Goal: Use online tool/utility: Utilize a website feature to perform a specific function

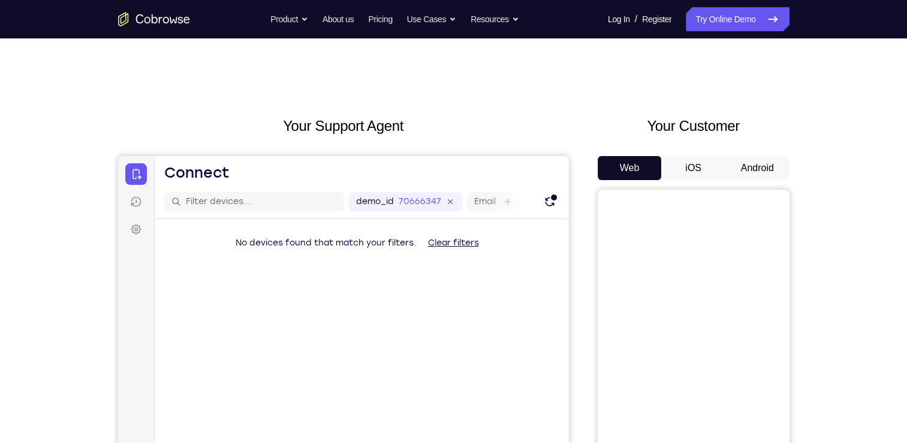
click at [751, 159] on button "Android" at bounding box center [758, 168] width 64 height 24
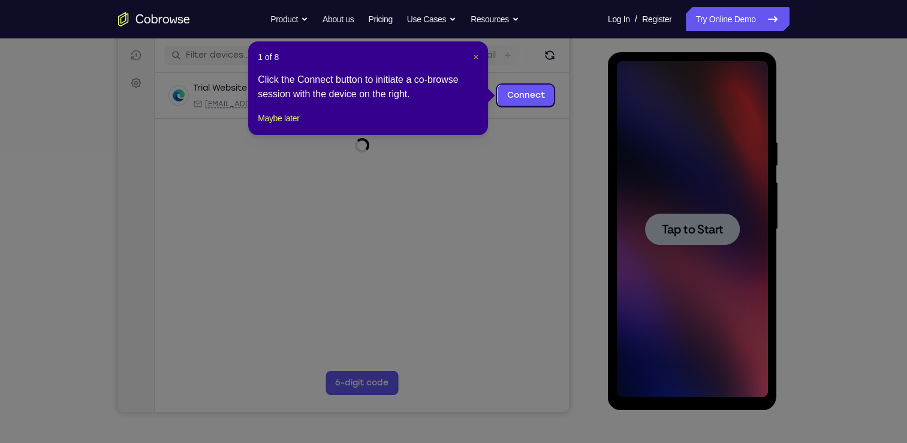
click at [475, 58] on span "×" at bounding box center [476, 57] width 5 height 10
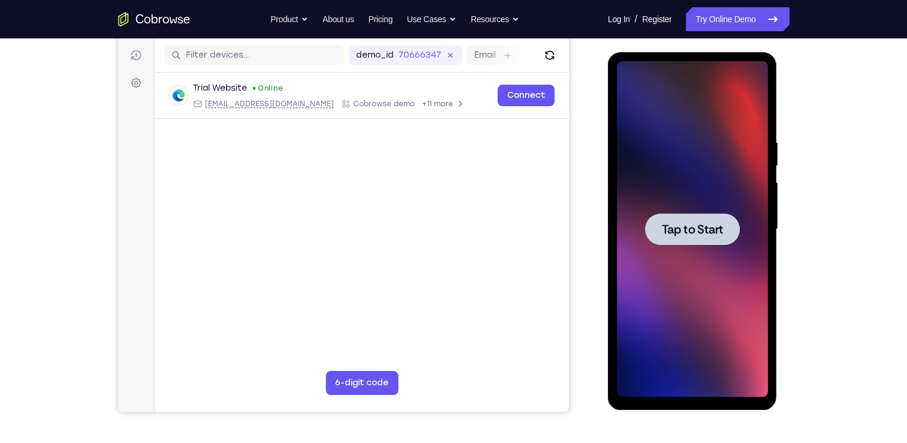
click at [709, 231] on span "Tap to Start" at bounding box center [692, 229] width 61 height 12
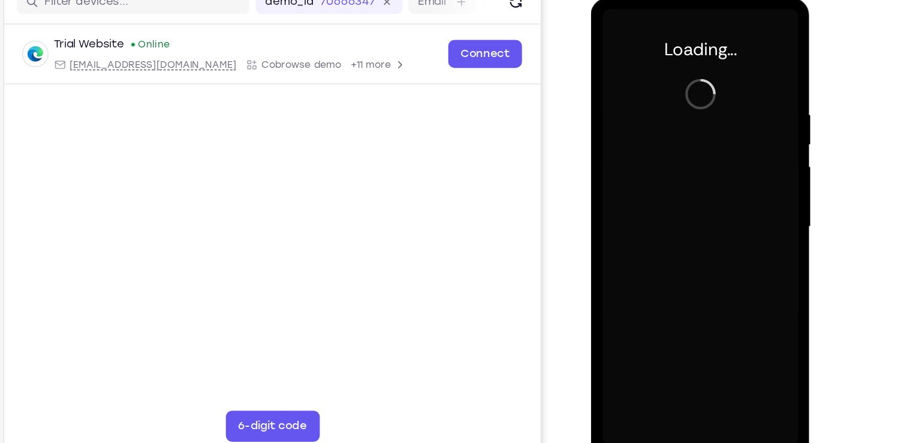
scroll to position [145, 0]
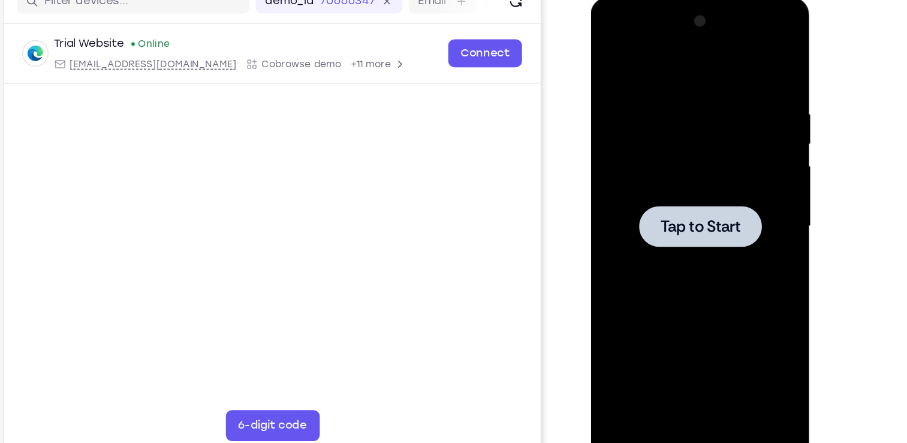
click at [675, 156] on div at bounding box center [675, 175] width 151 height 336
click at [658, 175] on span "Tap to Start" at bounding box center [675, 175] width 61 height 12
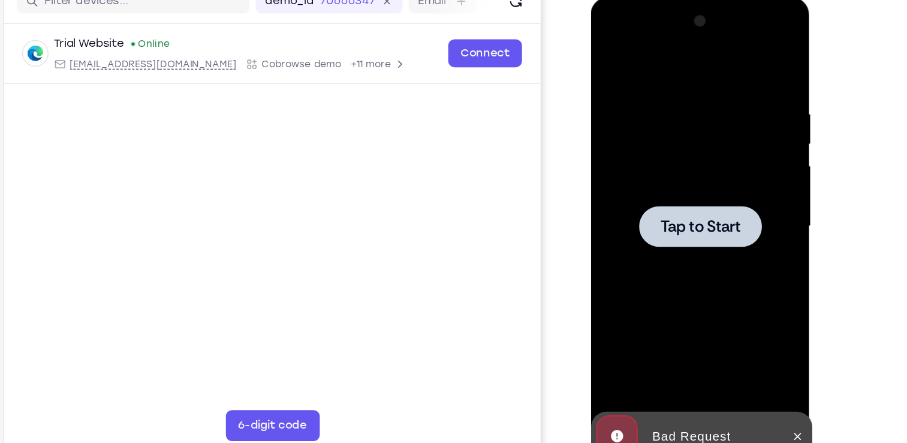
click at [671, 156] on div at bounding box center [675, 175] width 151 height 336
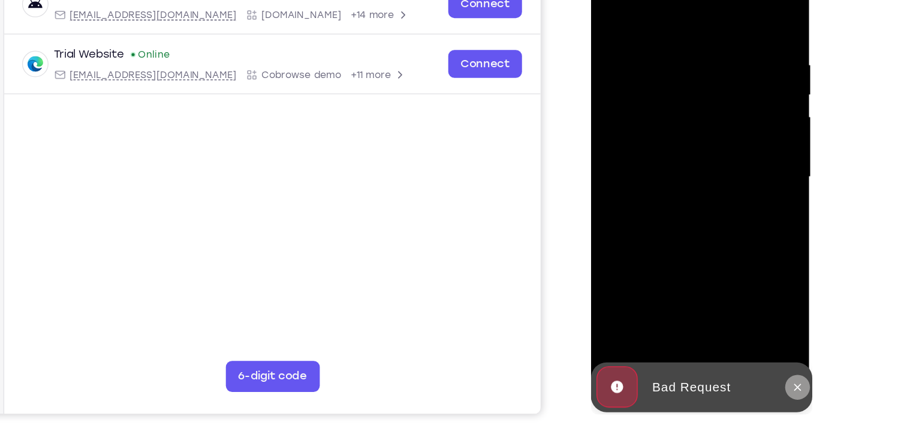
click at [745, 284] on icon at bounding box center [750, 287] width 10 height 10
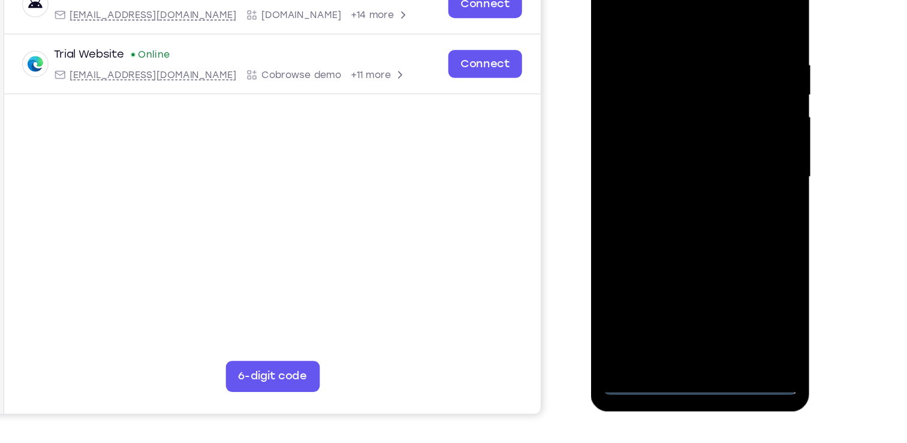
click at [679, 282] on div at bounding box center [675, 125] width 151 height 336
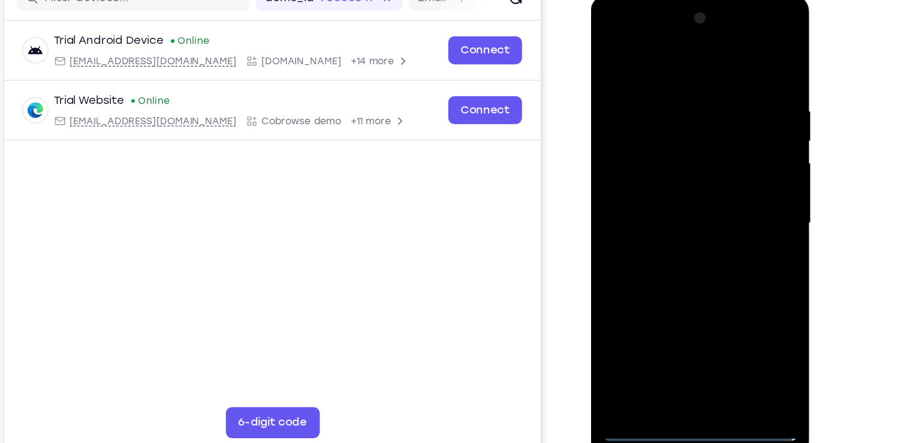
click at [729, 279] on div at bounding box center [675, 172] width 151 height 336
click at [683, 57] on div at bounding box center [675, 172] width 151 height 336
click at [668, 102] on div at bounding box center [675, 172] width 151 height 336
click at [625, 162] on div at bounding box center [675, 172] width 151 height 336
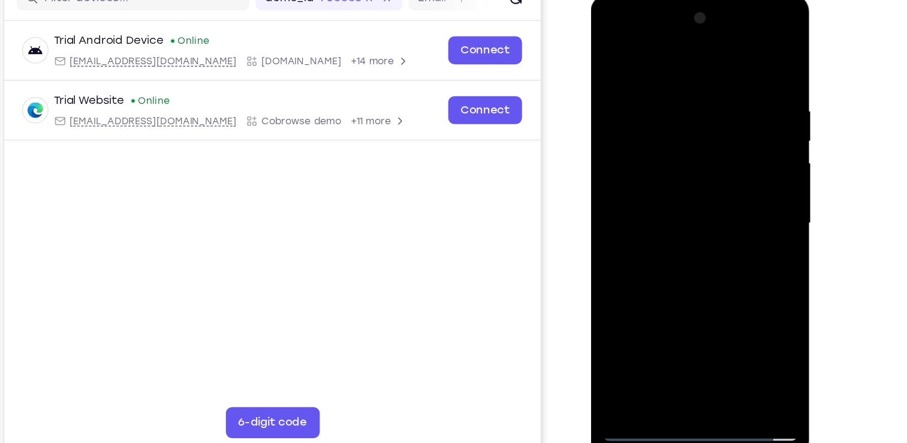
drag, startPoint x: 644, startPoint y: 206, endPoint x: 660, endPoint y: 97, distance: 109.8
click at [660, 97] on div at bounding box center [675, 172] width 151 height 336
drag, startPoint x: 642, startPoint y: 217, endPoint x: 655, endPoint y: 193, distance: 27.1
click at [655, 193] on div at bounding box center [675, 172] width 151 height 336
drag, startPoint x: 640, startPoint y: 196, endPoint x: 620, endPoint y: 72, distance: 125.8
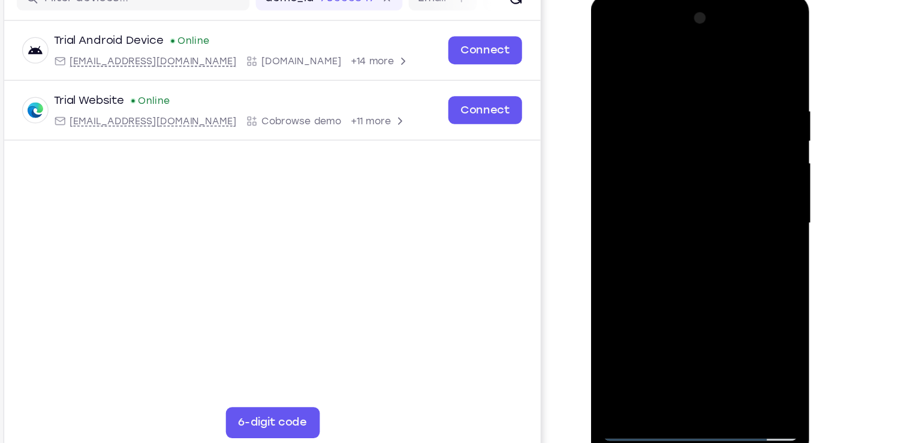
click at [620, 72] on div at bounding box center [675, 172] width 151 height 336
drag, startPoint x: 630, startPoint y: 254, endPoint x: 657, endPoint y: 168, distance: 90.5
click at [657, 168] on div at bounding box center [675, 172] width 151 height 336
click at [680, 188] on div at bounding box center [675, 172] width 151 height 336
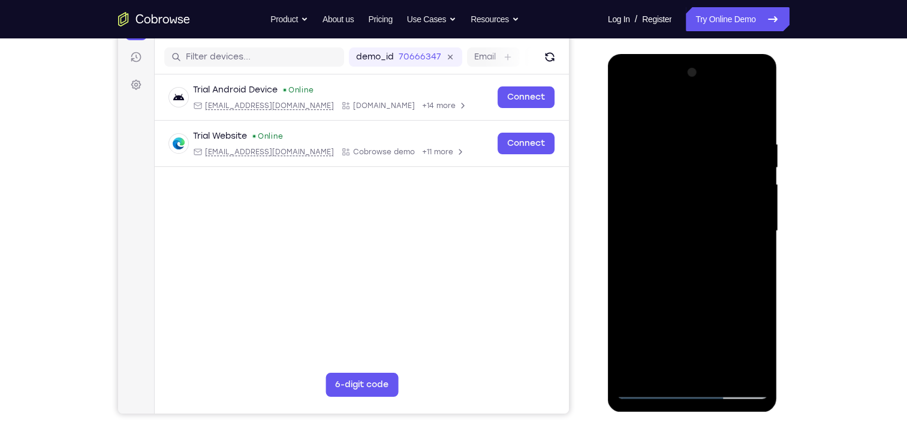
drag, startPoint x: 700, startPoint y: 323, endPoint x: 719, endPoint y: 118, distance: 206.0
click at [719, 118] on div at bounding box center [692, 231] width 151 height 336
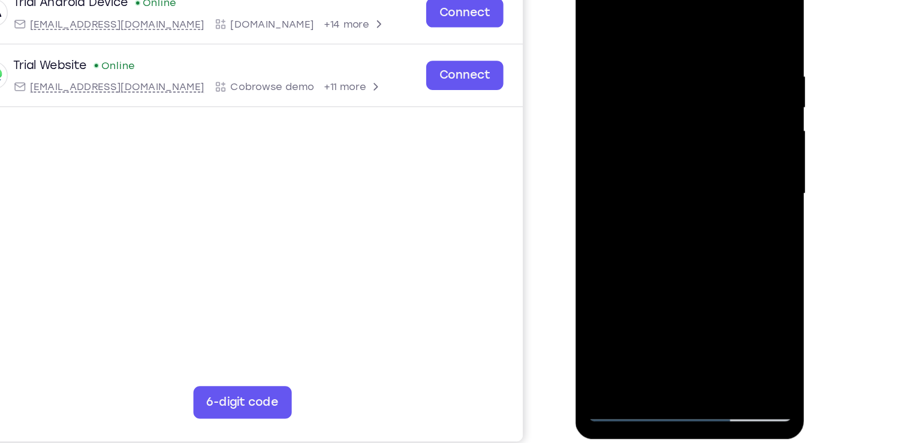
drag, startPoint x: 668, startPoint y: 235, endPoint x: 681, endPoint y: 46, distance: 190.0
click at [681, 46] on div at bounding box center [660, 131] width 151 height 336
drag, startPoint x: 655, startPoint y: 262, endPoint x: 663, endPoint y: 94, distance: 168.7
click at [663, 94] on div at bounding box center [660, 131] width 151 height 336
click at [615, 293] on div at bounding box center [660, 131] width 151 height 336
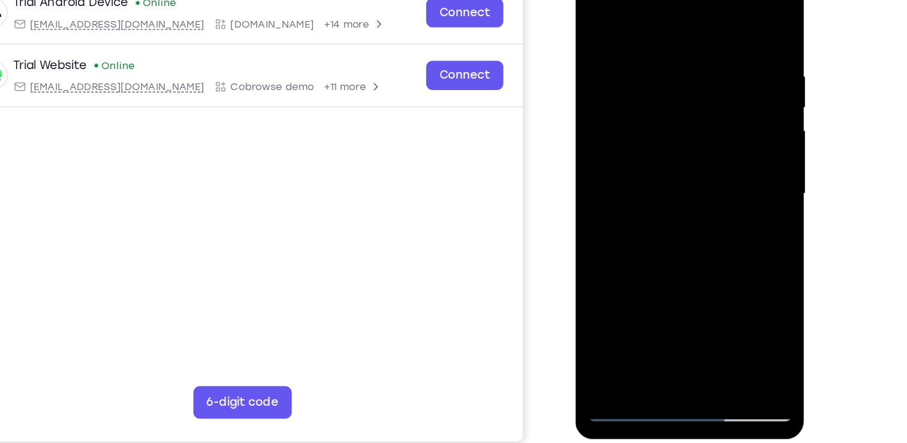
click at [612, 295] on div at bounding box center [660, 131] width 151 height 336
click at [619, 290] on div at bounding box center [660, 131] width 151 height 336
click at [615, 294] on div at bounding box center [660, 131] width 151 height 336
click at [626, 10] on div at bounding box center [660, 131] width 151 height 336
click at [670, 231] on div at bounding box center [660, 131] width 151 height 336
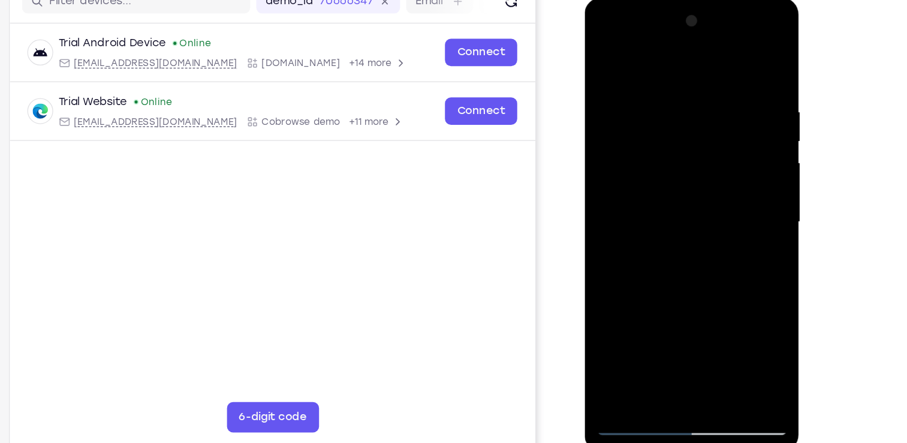
scroll to position [144, 0]
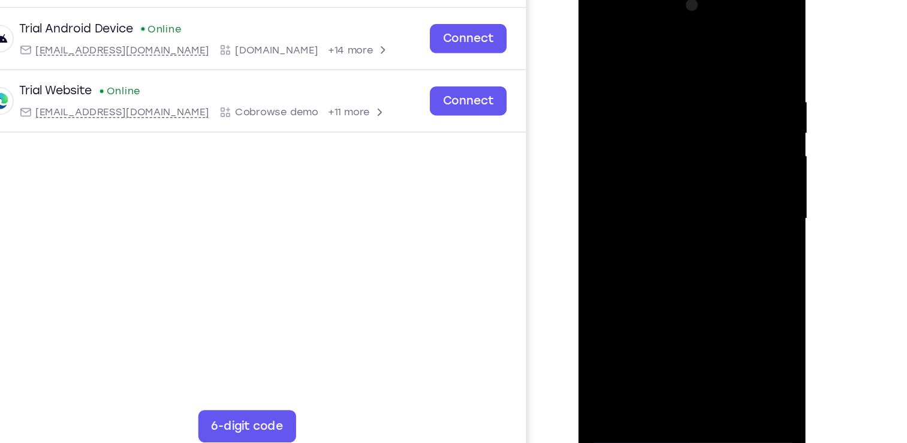
click at [685, 192] on div at bounding box center [662, 158] width 151 height 336
click at [728, 320] on div at bounding box center [662, 158] width 151 height 336
drag, startPoint x: 648, startPoint y: 260, endPoint x: 677, endPoint y: 28, distance: 233.9
click at [677, 28] on div at bounding box center [662, 158] width 151 height 336
drag, startPoint x: 656, startPoint y: 239, endPoint x: 680, endPoint y: 48, distance: 192.7
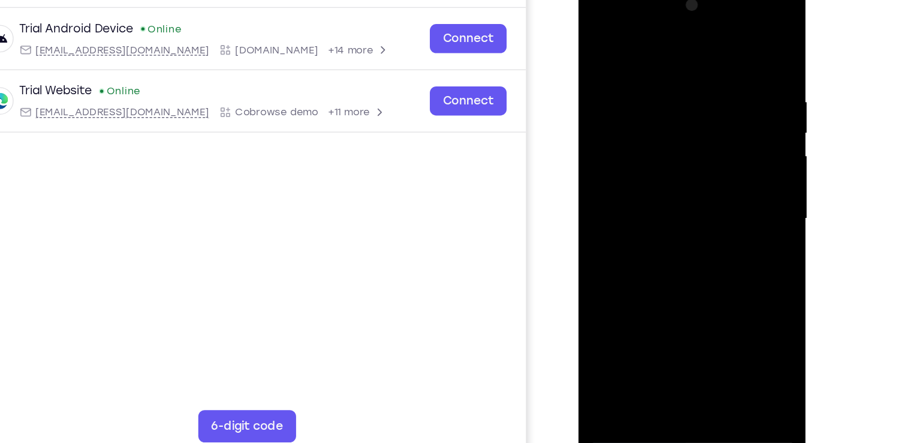
click at [680, 48] on div at bounding box center [662, 158] width 151 height 336
drag, startPoint x: 669, startPoint y: 59, endPoint x: 669, endPoint y: 347, distance: 287.9
click at [669, 341] on html "Online web based iOS Simulators and Android Emulators. Run iPhone, iPad, Mobile…" at bounding box center [663, 161] width 171 height 360
click at [655, 22] on div at bounding box center [662, 158] width 151 height 336
click at [654, 239] on div at bounding box center [662, 158] width 151 height 336
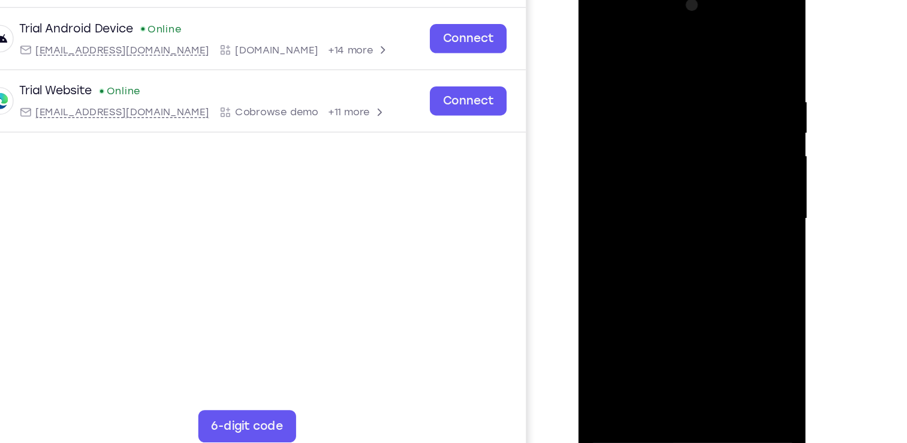
drag, startPoint x: 650, startPoint y: 206, endPoint x: 686, endPoint y: 24, distance: 186.0
click at [686, 24] on div at bounding box center [662, 158] width 151 height 336
drag, startPoint x: 647, startPoint y: 221, endPoint x: 691, endPoint y: 7, distance: 218.1
click at [691, 7] on div at bounding box center [662, 158] width 151 height 336
drag, startPoint x: 659, startPoint y: 169, endPoint x: 696, endPoint y: -7, distance: 179.0
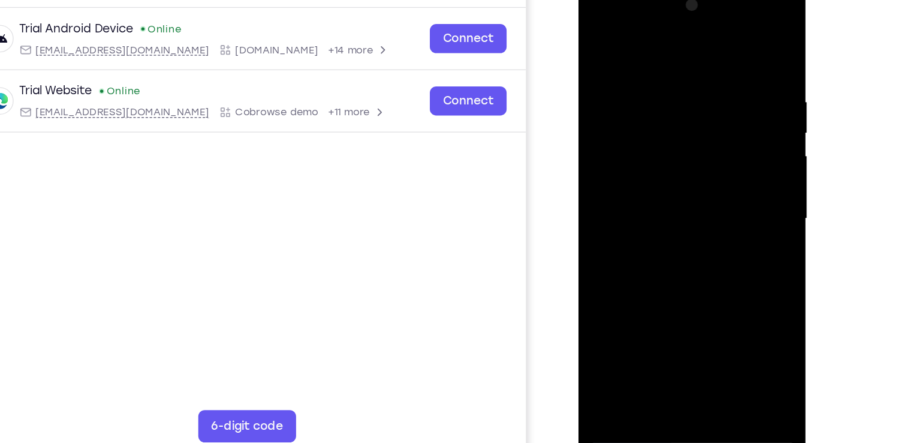
click at [696, 0] on div at bounding box center [662, 158] width 151 height 336
click at [597, 41] on div at bounding box center [662, 158] width 151 height 336
click at [659, 191] on div at bounding box center [662, 158] width 151 height 336
click at [659, 215] on div at bounding box center [662, 158] width 151 height 336
click at [677, 163] on div at bounding box center [662, 158] width 151 height 336
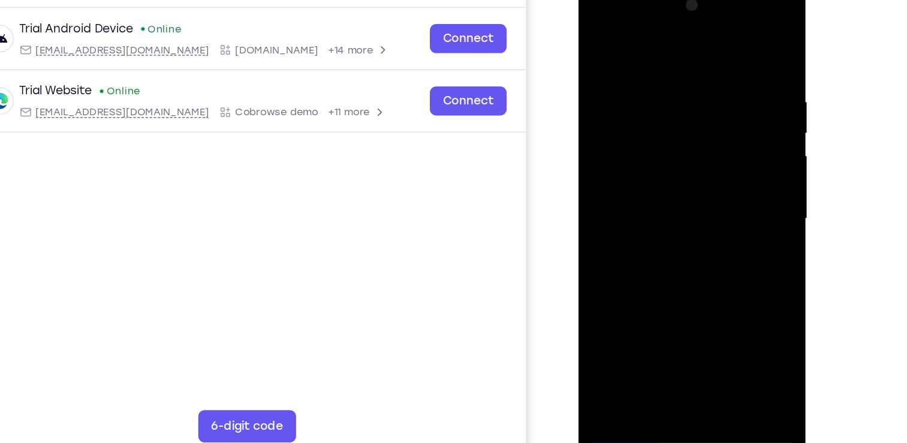
drag, startPoint x: 656, startPoint y: 227, endPoint x: 668, endPoint y: 104, distance: 123.5
click at [668, 104] on div at bounding box center [662, 158] width 151 height 336
drag, startPoint x: 653, startPoint y: 115, endPoint x: 657, endPoint y: 197, distance: 82.3
click at [657, 197] on div at bounding box center [662, 158] width 151 height 336
drag, startPoint x: 657, startPoint y: 197, endPoint x: 668, endPoint y: 20, distance: 176.7
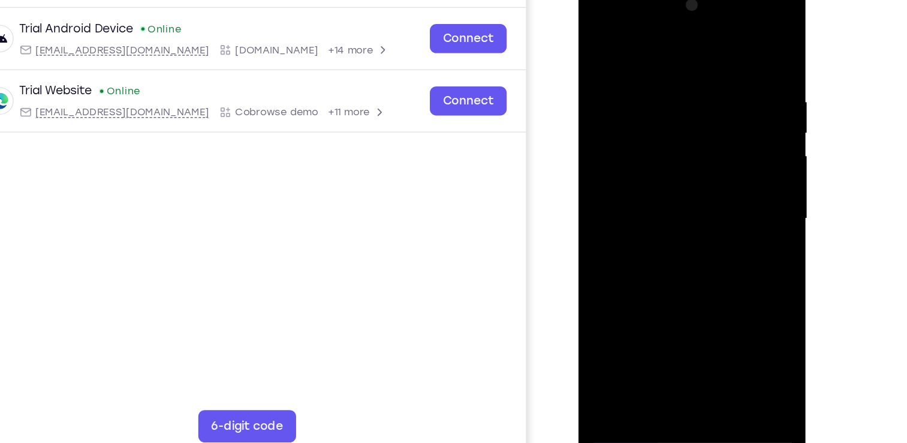
click at [668, 20] on div at bounding box center [662, 158] width 151 height 336
drag, startPoint x: 660, startPoint y: 203, endPoint x: 676, endPoint y: 62, distance: 141.2
click at [676, 62] on div at bounding box center [662, 158] width 151 height 336
click at [685, 142] on div at bounding box center [662, 158] width 151 height 336
drag, startPoint x: 669, startPoint y: 199, endPoint x: 674, endPoint y: 173, distance: 26.2
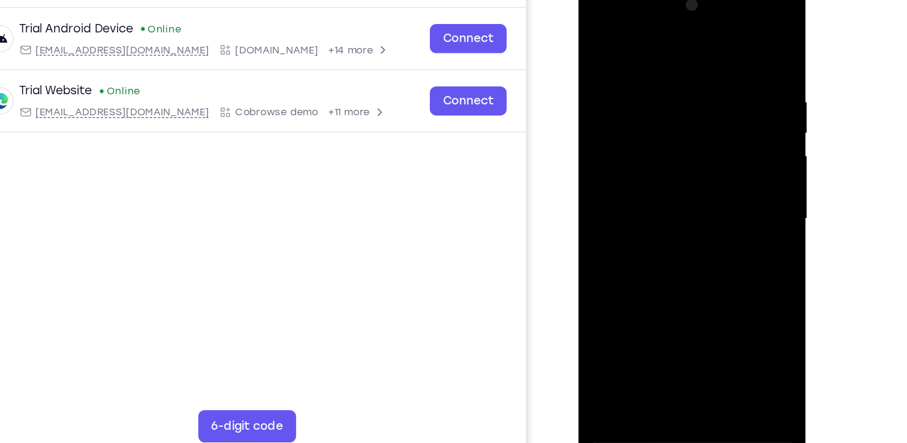
click at [674, 173] on div at bounding box center [662, 158] width 151 height 336
click at [634, 175] on div at bounding box center [662, 158] width 151 height 336
drag, startPoint x: 719, startPoint y: 246, endPoint x: 638, endPoint y: 193, distance: 97.5
click at [638, 193] on div at bounding box center [662, 158] width 151 height 336
click at [678, 237] on div at bounding box center [662, 158] width 151 height 336
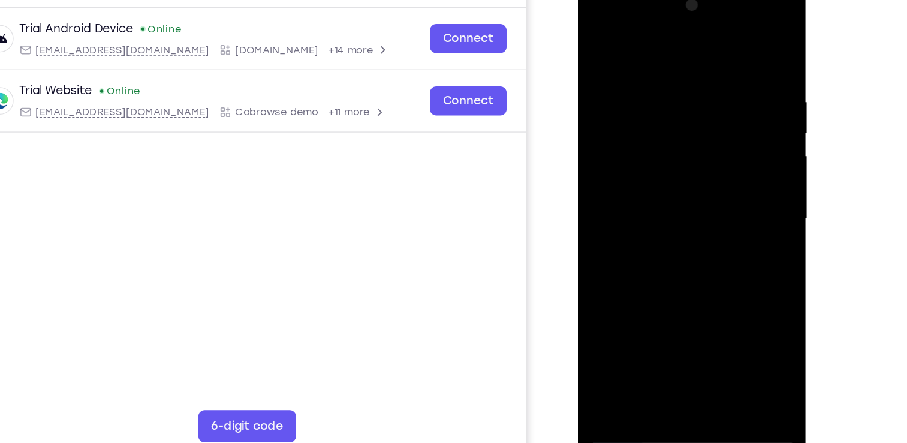
drag, startPoint x: 639, startPoint y: 230, endPoint x: 653, endPoint y: 105, distance: 126.0
click at [653, 105] on div at bounding box center [662, 158] width 151 height 336
drag, startPoint x: 651, startPoint y: 239, endPoint x: 684, endPoint y: 76, distance: 166.5
click at [684, 76] on div at bounding box center [662, 158] width 151 height 336
drag, startPoint x: 663, startPoint y: 231, endPoint x: 694, endPoint y: 49, distance: 185.0
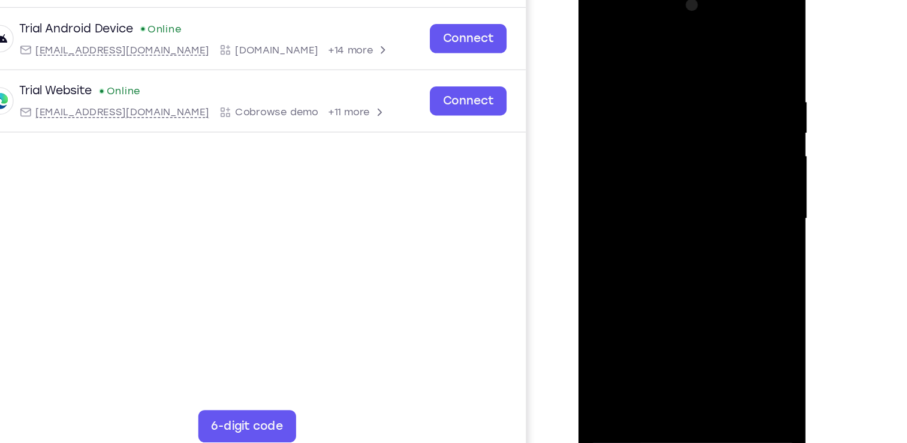
click at [694, 49] on div at bounding box center [662, 158] width 151 height 336
drag, startPoint x: 672, startPoint y: 211, endPoint x: 692, endPoint y: 70, distance: 142.4
click at [692, 70] on div at bounding box center [662, 158] width 151 height 336
drag, startPoint x: 678, startPoint y: 80, endPoint x: 653, endPoint y: 347, distance: 267.5
click at [653, 341] on html "Online web based iOS Simulators and Android Emulators. Run iPhone, iPad, Mobile…" at bounding box center [663, 161] width 171 height 360
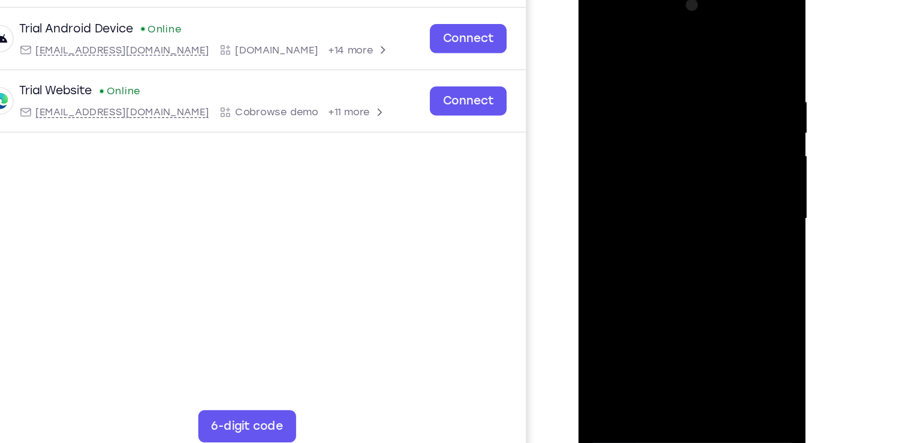
drag, startPoint x: 686, startPoint y: 77, endPoint x: 665, endPoint y: 344, distance: 268.3
click at [665, 341] on html "Online web based iOS Simulators and Android Emulators. Run iPhone, iPad, Mobile…" at bounding box center [663, 161] width 171 height 360
click at [687, 241] on div at bounding box center [662, 158] width 151 height 336
drag, startPoint x: 666, startPoint y: 94, endPoint x: 654, endPoint y: 246, distance: 152.8
click at [654, 246] on div at bounding box center [662, 158] width 151 height 336
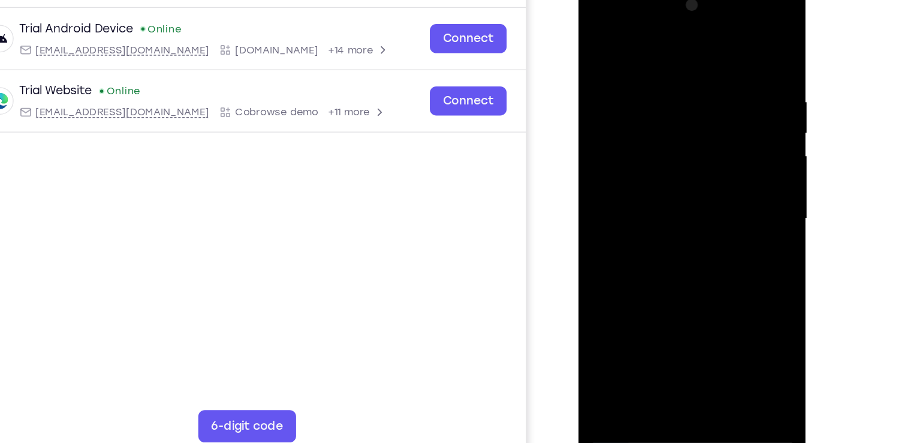
click at [682, 192] on div at bounding box center [662, 158] width 151 height 336
drag, startPoint x: 693, startPoint y: 155, endPoint x: 676, endPoint y: 330, distance: 175.9
click at [676, 330] on div at bounding box center [663, 159] width 170 height 357
click at [726, 203] on div at bounding box center [662, 158] width 151 height 336
click at [637, 220] on div at bounding box center [662, 158] width 151 height 336
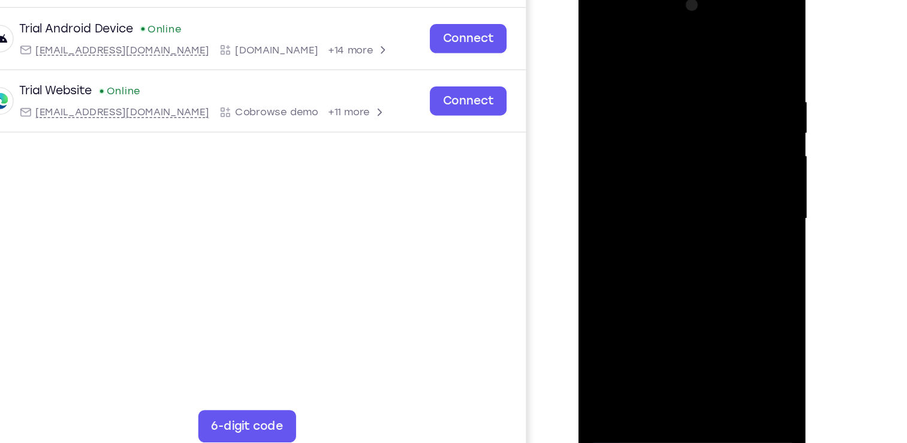
click at [694, 231] on div at bounding box center [662, 158] width 151 height 336
drag, startPoint x: 618, startPoint y: 315, endPoint x: 596, endPoint y: 41, distance: 275.6
click at [596, 41] on div at bounding box center [662, 158] width 151 height 336
click at [651, 190] on div at bounding box center [662, 158] width 151 height 336
click at [653, 217] on div at bounding box center [662, 158] width 151 height 336
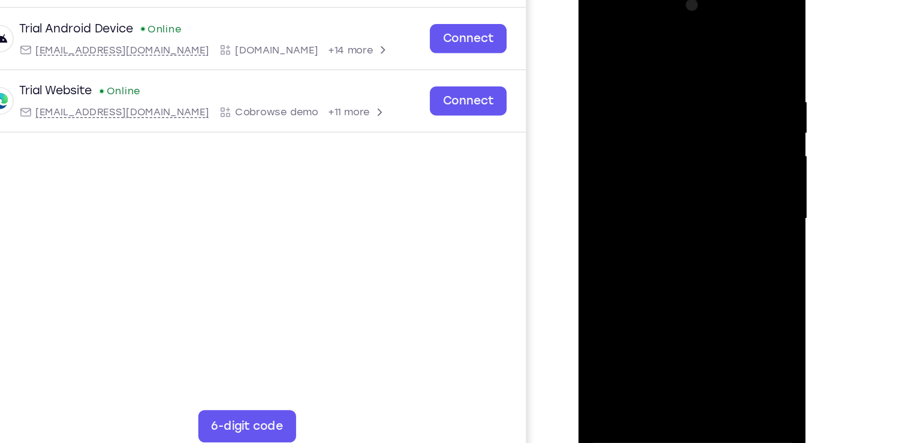
click at [681, 161] on div at bounding box center [662, 158] width 151 height 336
drag, startPoint x: 662, startPoint y: 257, endPoint x: 666, endPoint y: 139, distance: 118.2
click at [666, 139] on div at bounding box center [662, 158] width 151 height 336
drag, startPoint x: 659, startPoint y: 245, endPoint x: 662, endPoint y: 329, distance: 83.4
click at [662, 329] on div at bounding box center [663, 159] width 170 height 357
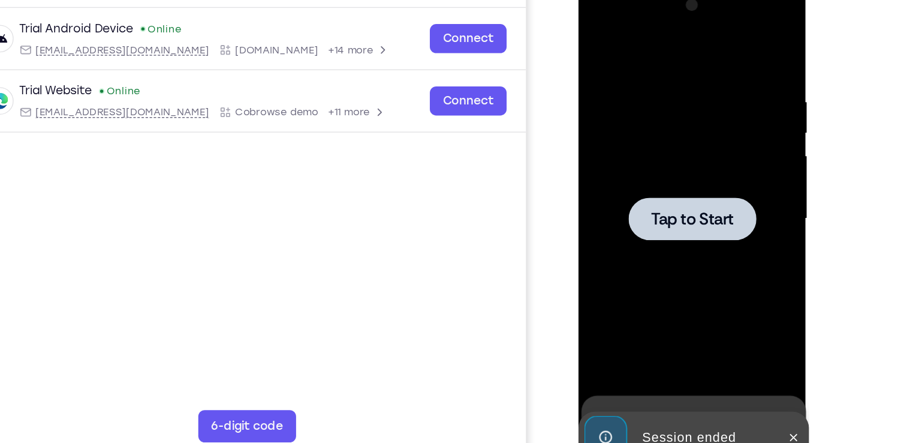
click at [668, 160] on span "Tap to Start" at bounding box center [662, 158] width 61 height 12
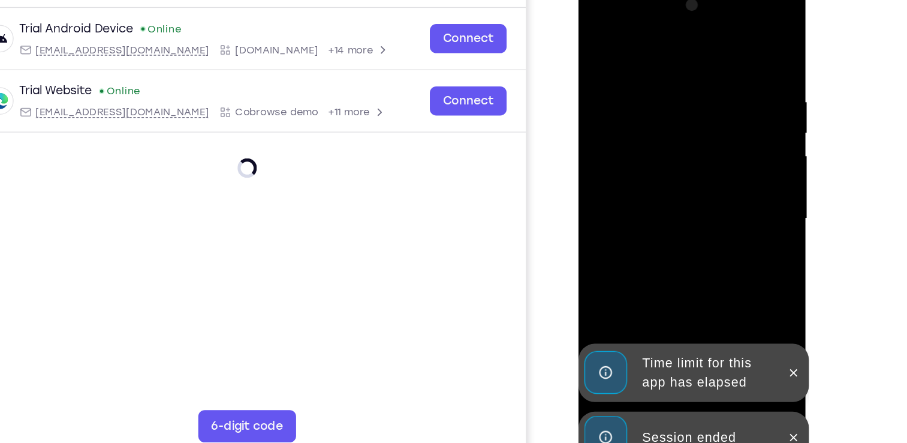
drag, startPoint x: 735, startPoint y: 317, endPoint x: 632, endPoint y: 255, distance: 120.2
click at [632, 255] on div "Time limit for this app has elapsed" at bounding box center [673, 271] width 105 height 38
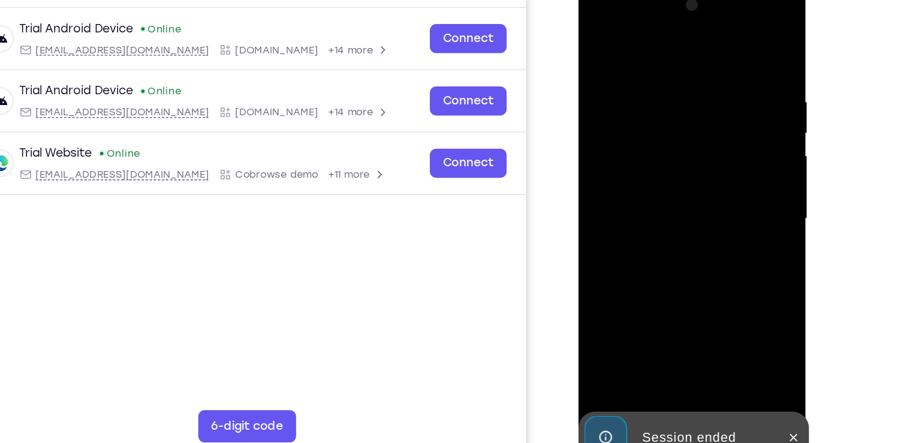
drag, startPoint x: 733, startPoint y: 321, endPoint x: 633, endPoint y: 292, distance: 104.2
click at [633, 292] on div at bounding box center [662, 158] width 151 height 336
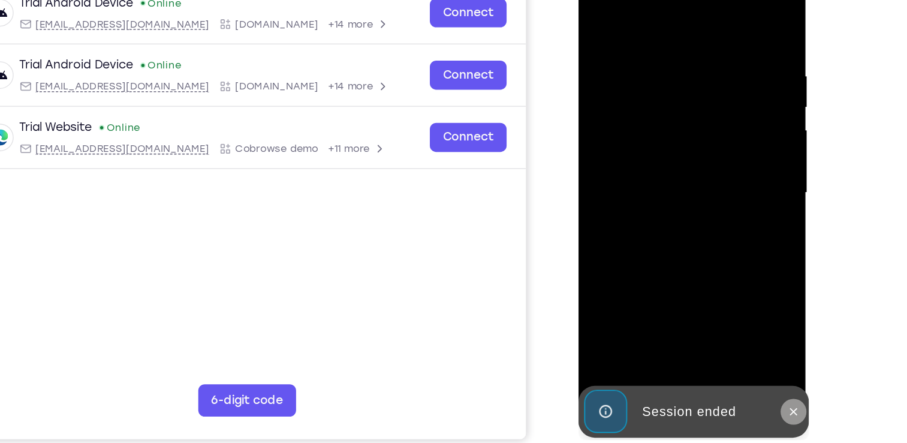
click at [736, 291] on icon at bounding box center [738, 294] width 10 height 10
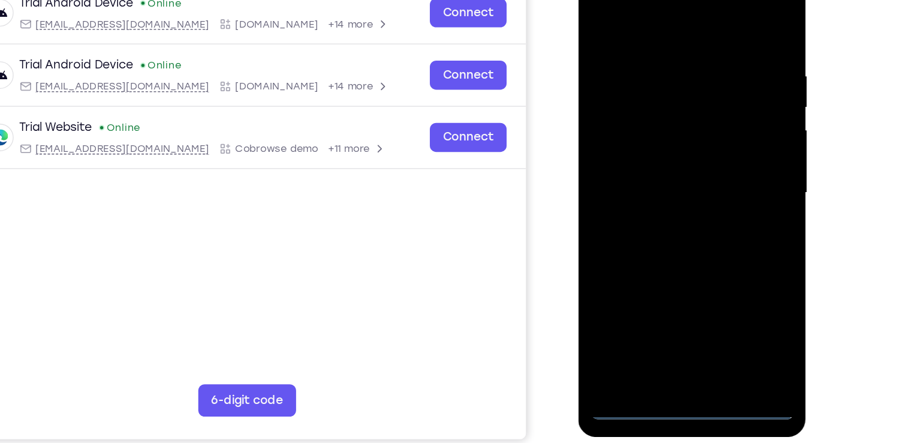
click at [654, 288] on div at bounding box center [662, 132] width 151 height 336
click at [662, 290] on div at bounding box center [662, 132] width 151 height 336
click at [715, 227] on div at bounding box center [662, 132] width 151 height 336
click at [708, 240] on div at bounding box center [662, 132] width 151 height 336
click at [677, 18] on div at bounding box center [662, 132] width 151 height 336
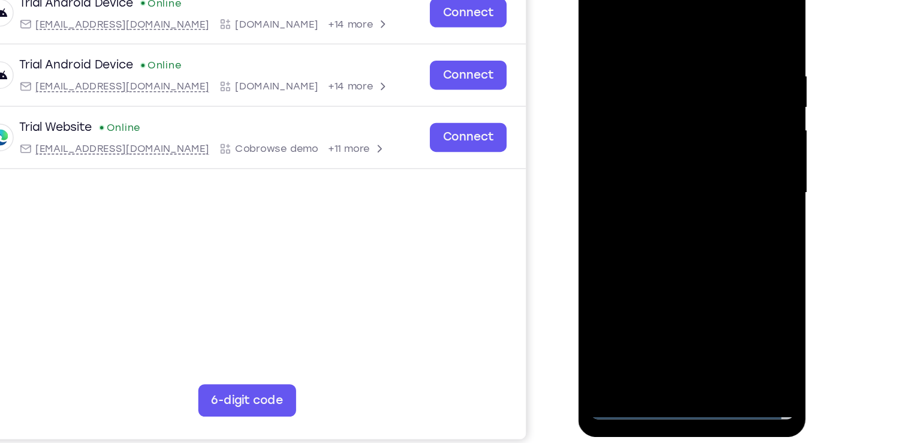
click at [649, 63] on div at bounding box center [662, 132] width 151 height 336
click at [663, 207] on div at bounding box center [662, 132] width 151 height 336
click at [720, 221] on div at bounding box center [662, 132] width 151 height 336
drag, startPoint x: 661, startPoint y: 217, endPoint x: 674, endPoint y: 70, distance: 147.5
click at [674, 70] on div at bounding box center [662, 132] width 151 height 336
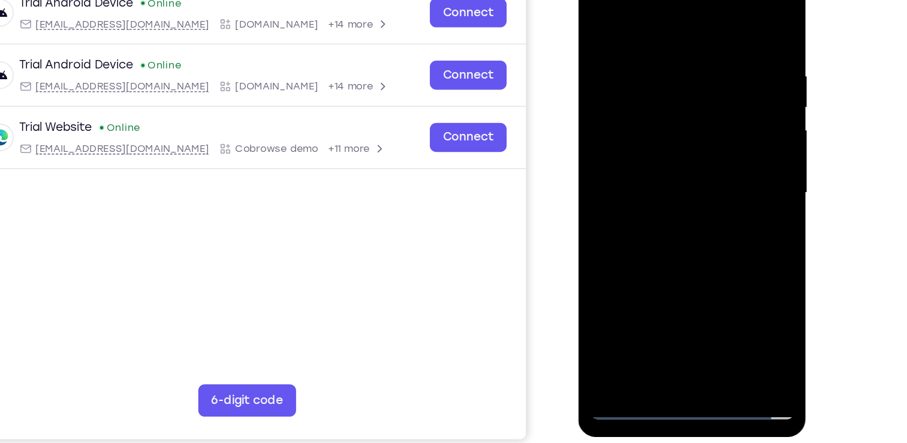
click at [596, 10] on div at bounding box center [662, 132] width 151 height 336
click at [642, 169] on div at bounding box center [662, 132] width 151 height 336
click at [647, 191] on div at bounding box center [662, 132] width 151 height 336
click at [683, 134] on div at bounding box center [662, 132] width 151 height 336
drag, startPoint x: 663, startPoint y: 248, endPoint x: 668, endPoint y: 140, distance: 108.7
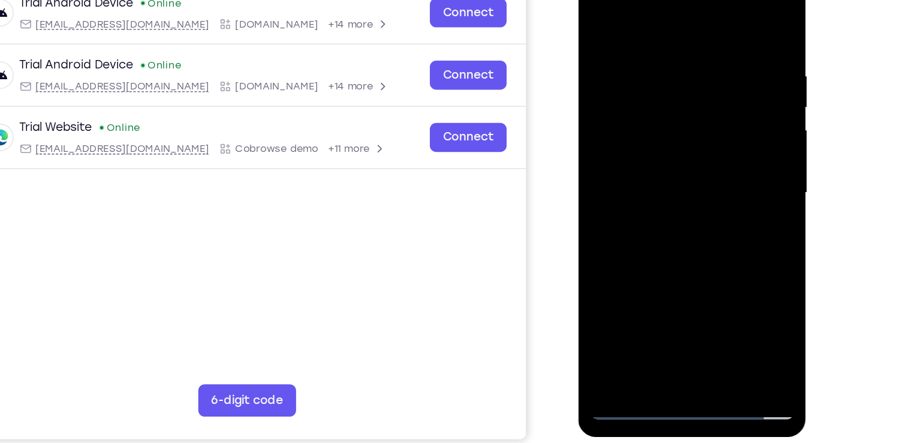
click at [668, 140] on div at bounding box center [662, 132] width 151 height 336
click at [638, 44] on div at bounding box center [662, 132] width 151 height 336
click at [642, 152] on div at bounding box center [662, 132] width 151 height 336
click at [653, 147] on div at bounding box center [662, 132] width 151 height 336
click at [709, 191] on div at bounding box center [662, 132] width 151 height 336
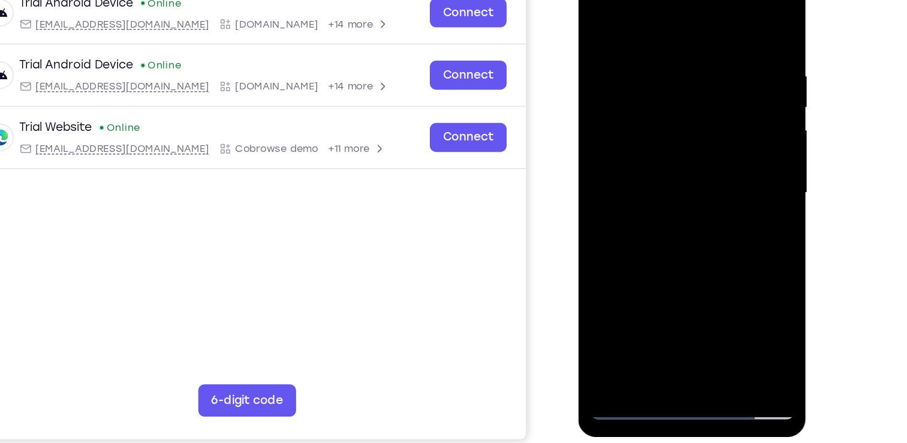
drag, startPoint x: 662, startPoint y: 224, endPoint x: 669, endPoint y: 124, distance: 100.4
click at [669, 124] on div at bounding box center [662, 132] width 151 height 336
drag, startPoint x: 657, startPoint y: 258, endPoint x: 690, endPoint y: 96, distance: 165.4
click at [690, 96] on div at bounding box center [662, 132] width 151 height 336
drag, startPoint x: 660, startPoint y: 233, endPoint x: 702, endPoint y: 80, distance: 159.2
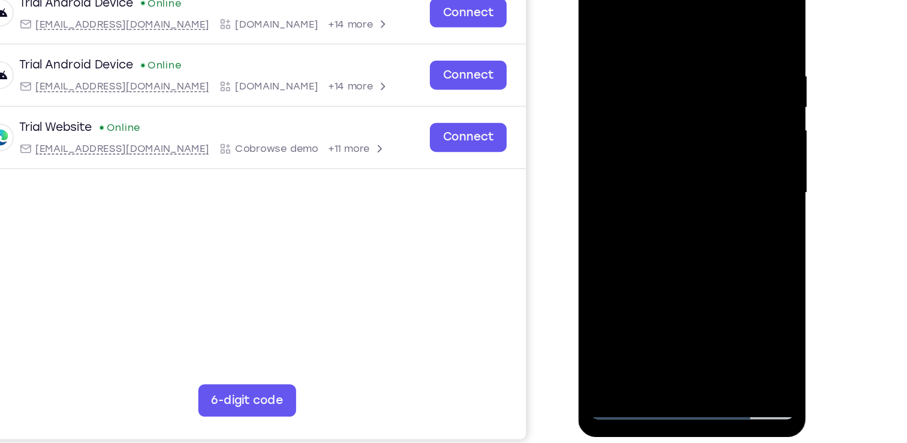
click at [702, 80] on div at bounding box center [662, 132] width 151 height 336
drag, startPoint x: 651, startPoint y: 226, endPoint x: 681, endPoint y: 86, distance: 142.9
click at [681, 86] on div at bounding box center [662, 132] width 151 height 336
drag, startPoint x: 660, startPoint y: 203, endPoint x: 690, endPoint y: 64, distance: 143.0
click at [690, 64] on div at bounding box center [662, 132] width 151 height 336
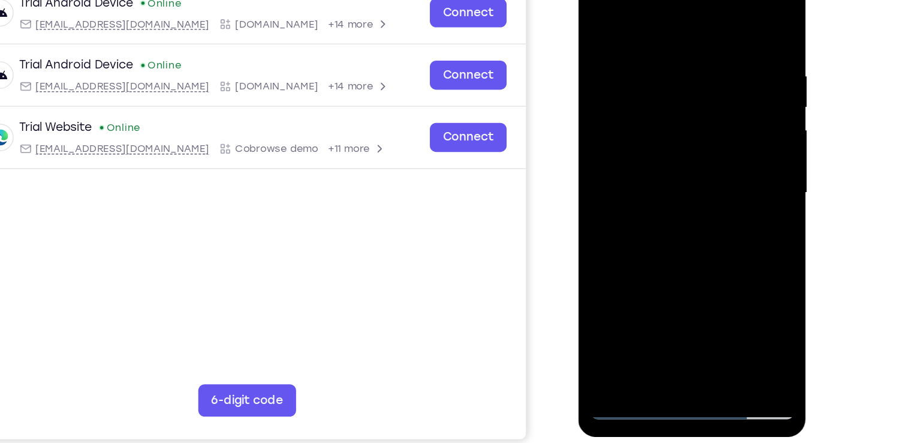
drag, startPoint x: 672, startPoint y: 184, endPoint x: 698, endPoint y: 56, distance: 130.4
click at [698, 56] on div at bounding box center [662, 132] width 151 height 336
drag, startPoint x: 680, startPoint y: 160, endPoint x: 704, endPoint y: 46, distance: 115.9
click at [704, 46] on div at bounding box center [662, 132] width 151 height 336
drag, startPoint x: 659, startPoint y: 198, endPoint x: 686, endPoint y: 65, distance: 135.4
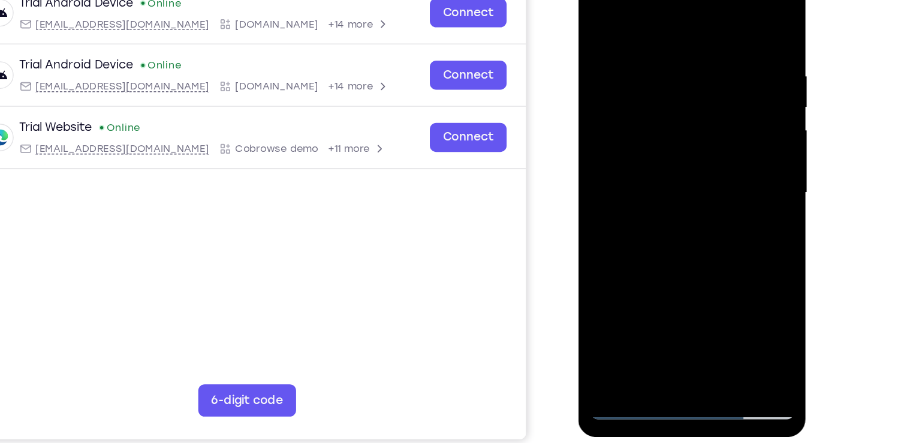
click at [686, 65] on div at bounding box center [662, 132] width 151 height 336
drag, startPoint x: 667, startPoint y: 187, endPoint x: 683, endPoint y: 86, distance: 101.5
click at [683, 86] on div at bounding box center [662, 132] width 151 height 336
drag, startPoint x: 673, startPoint y: 221, endPoint x: 706, endPoint y: 53, distance: 171.1
click at [706, 53] on div at bounding box center [662, 132] width 151 height 336
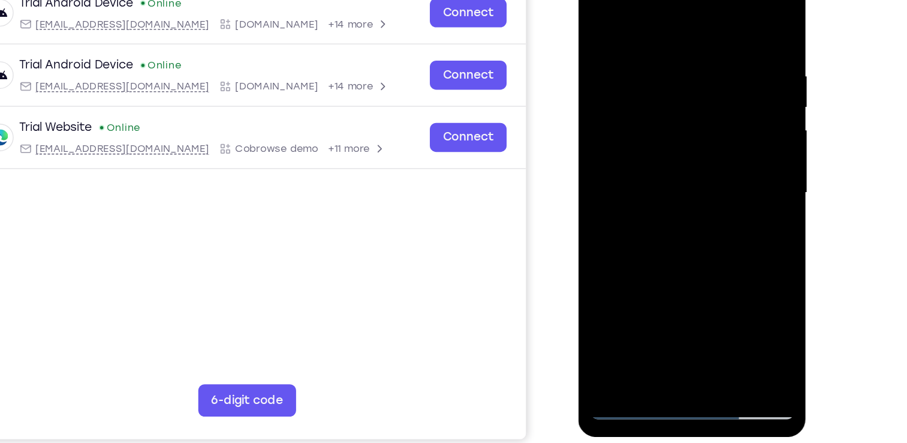
drag, startPoint x: 674, startPoint y: 183, endPoint x: 694, endPoint y: 94, distance: 91.7
click at [694, 94] on div at bounding box center [662, 132] width 151 height 336
drag, startPoint x: 672, startPoint y: 197, endPoint x: 693, endPoint y: 101, distance: 98.9
click at [693, 101] on div at bounding box center [662, 132] width 151 height 336
click at [616, 288] on div at bounding box center [662, 132] width 151 height 336
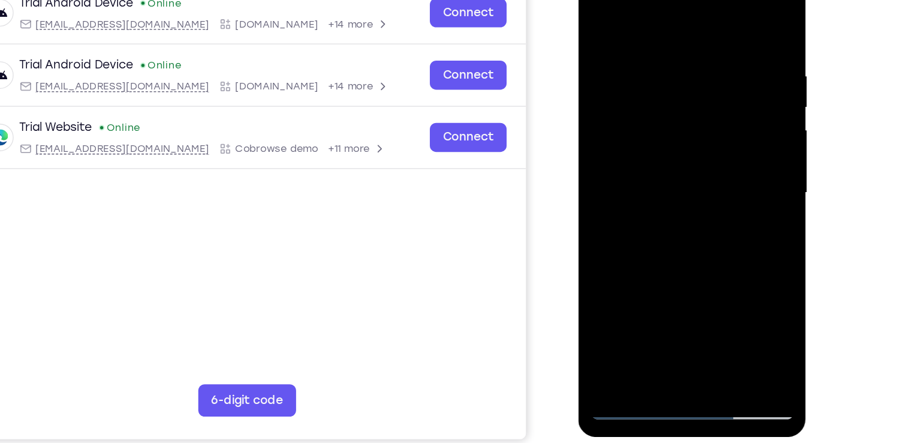
click at [616, 288] on div at bounding box center [662, 132] width 151 height 336
drag, startPoint x: 665, startPoint y: 124, endPoint x: 693, endPoint y: 32, distance: 95.8
click at [693, 32] on div at bounding box center [662, 132] width 151 height 336
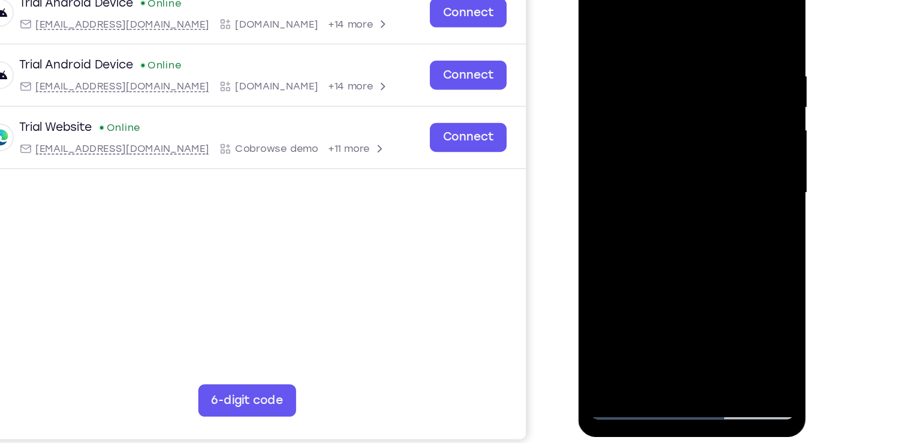
click at [711, 13] on div at bounding box center [662, 132] width 151 height 336
click at [618, 47] on div at bounding box center [662, 132] width 151 height 336
click at [714, 13] on div at bounding box center [662, 132] width 151 height 336
drag, startPoint x: 661, startPoint y: 151, endPoint x: 666, endPoint y: 99, distance: 51.8
click at [666, 99] on div at bounding box center [662, 132] width 151 height 336
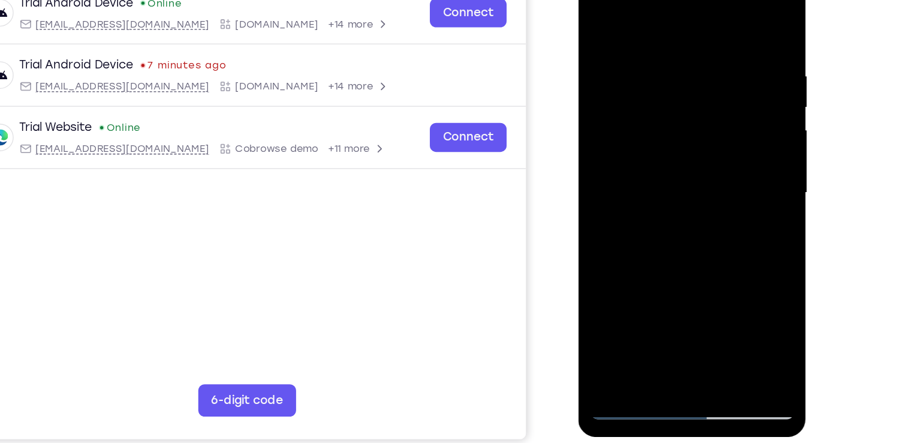
click at [722, 53] on div at bounding box center [662, 132] width 151 height 336
click at [727, 47] on div at bounding box center [662, 132] width 151 height 336
click at [728, 55] on div at bounding box center [662, 132] width 151 height 336
drag, startPoint x: 668, startPoint y: 174, endPoint x: 680, endPoint y: 78, distance: 96.7
click at [680, 78] on div at bounding box center [662, 132] width 151 height 336
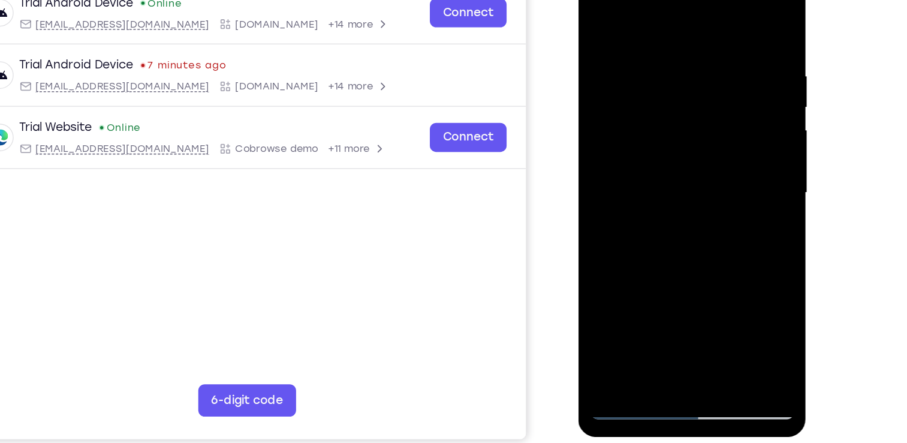
drag, startPoint x: 670, startPoint y: 183, endPoint x: 687, endPoint y: 105, distance: 79.9
click at [687, 105] on div at bounding box center [662, 132] width 151 height 336
drag, startPoint x: 654, startPoint y: 226, endPoint x: 666, endPoint y: 53, distance: 173.1
click at [666, 53] on div at bounding box center [662, 132] width 151 height 336
drag, startPoint x: 662, startPoint y: 194, endPoint x: 679, endPoint y: 75, distance: 120.6
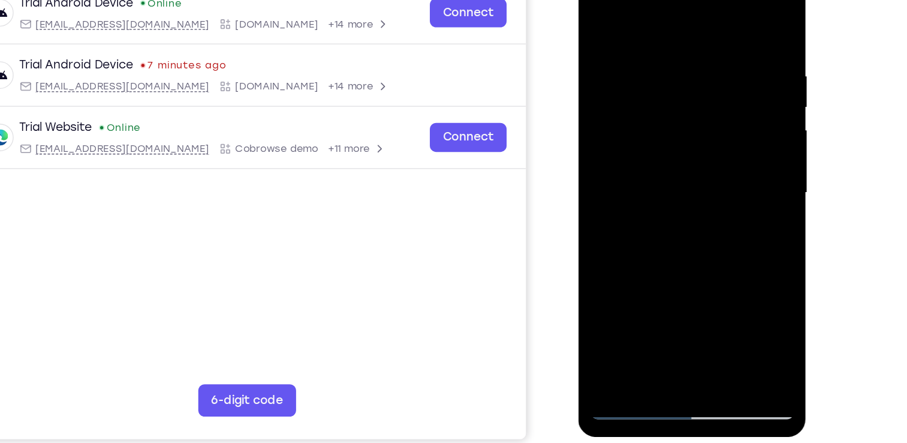
click at [679, 75] on div at bounding box center [662, 132] width 151 height 336
drag, startPoint x: 658, startPoint y: 198, endPoint x: 670, endPoint y: 75, distance: 123.5
click at [670, 75] on div at bounding box center [662, 132] width 151 height 336
drag, startPoint x: 646, startPoint y: 200, endPoint x: 675, endPoint y: 92, distance: 111.7
click at [675, 92] on div at bounding box center [662, 132] width 151 height 336
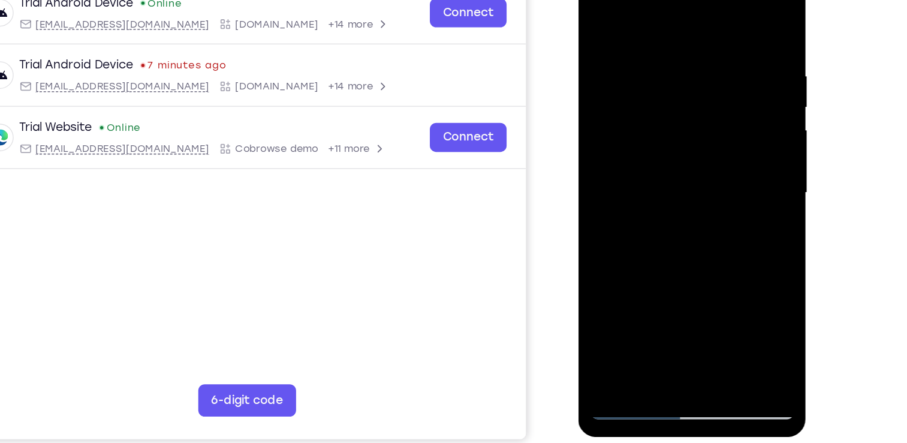
drag, startPoint x: 674, startPoint y: 218, endPoint x: 708, endPoint y: 33, distance: 188.6
click at [708, 33] on div at bounding box center [662, 132] width 151 height 336
drag, startPoint x: 669, startPoint y: 232, endPoint x: 687, endPoint y: 140, distance: 93.4
click at [687, 140] on div at bounding box center [662, 132] width 151 height 336
drag, startPoint x: 681, startPoint y: 174, endPoint x: 687, endPoint y: 142, distance: 32.3
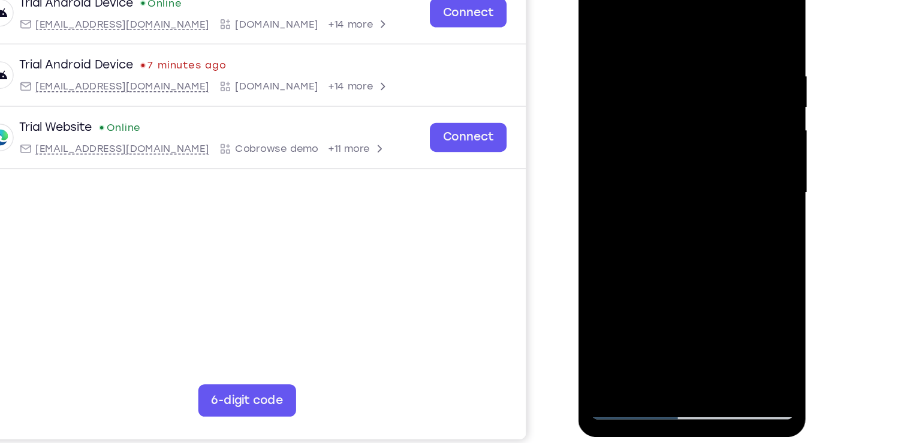
click at [687, 142] on div at bounding box center [662, 132] width 151 height 336
click at [688, 172] on div at bounding box center [662, 132] width 151 height 336
click at [662, 127] on div at bounding box center [662, 132] width 151 height 336
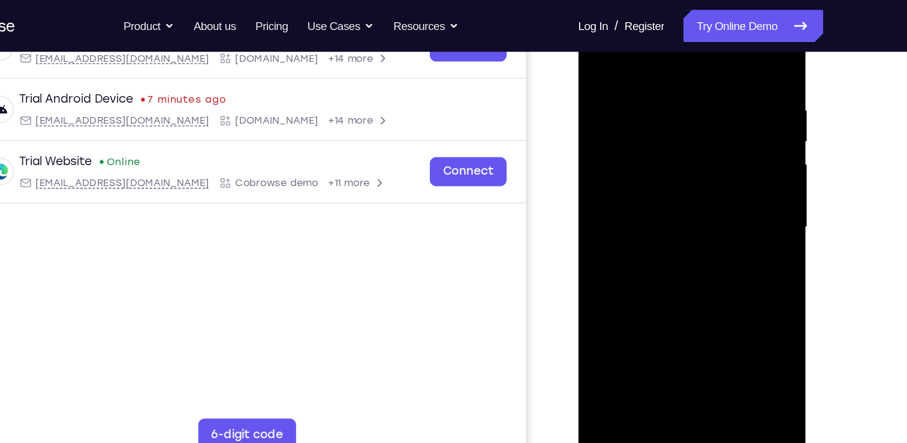
scroll to position [206, 0]
click at [708, 194] on div at bounding box center [662, 167] width 151 height 336
click at [729, 190] on div at bounding box center [662, 167] width 151 height 336
click at [732, 200] on div at bounding box center [662, 167] width 151 height 336
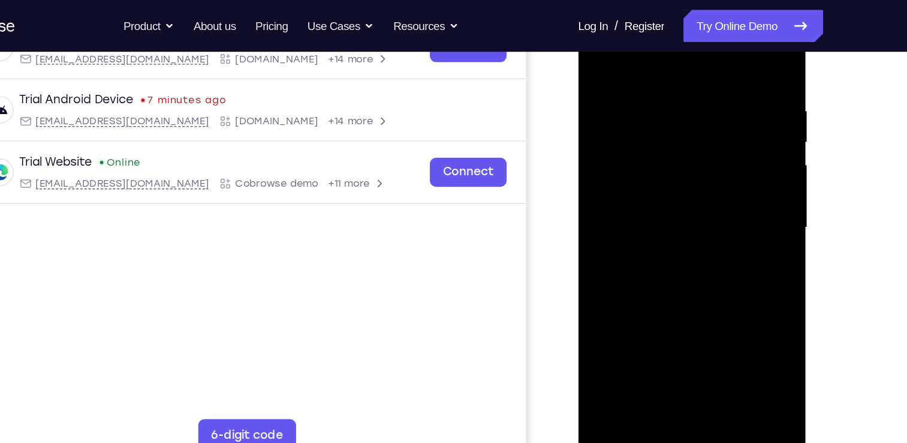
click at [732, 200] on div at bounding box center [662, 167] width 151 height 336
click at [703, 176] on div at bounding box center [662, 167] width 151 height 336
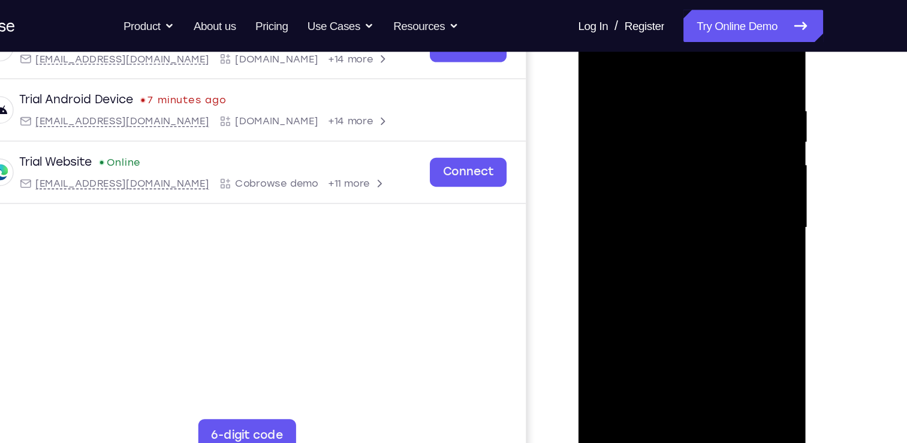
click at [703, 176] on div at bounding box center [662, 167] width 151 height 336
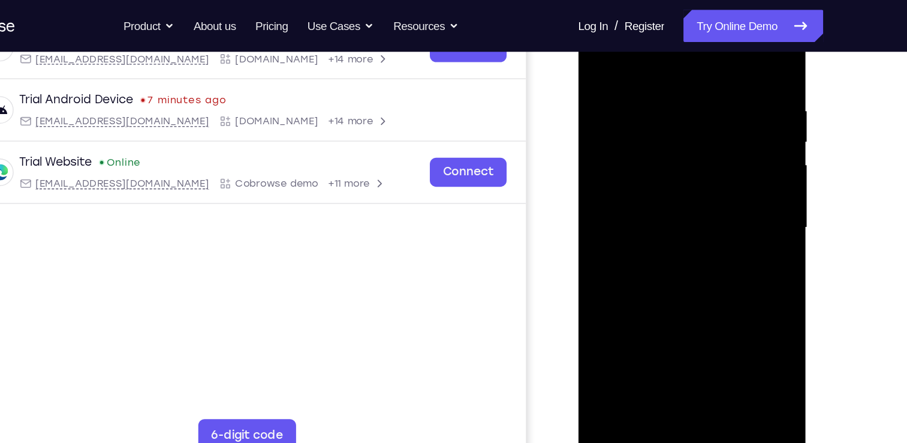
click at [703, 176] on div at bounding box center [662, 167] width 151 height 336
click at [715, 170] on div at bounding box center [662, 167] width 151 height 336
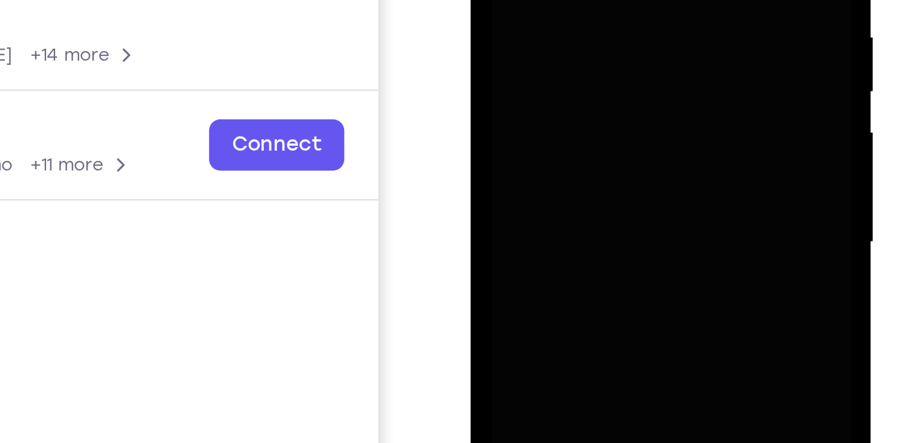
click at [573, 11] on div at bounding box center [555, 1] width 151 height 336
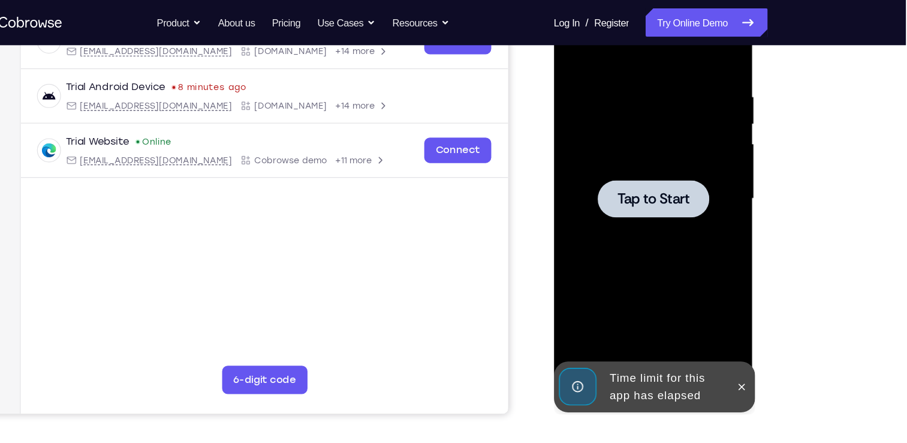
scroll to position [206, 0]
